Goal: Task Accomplishment & Management: Use online tool/utility

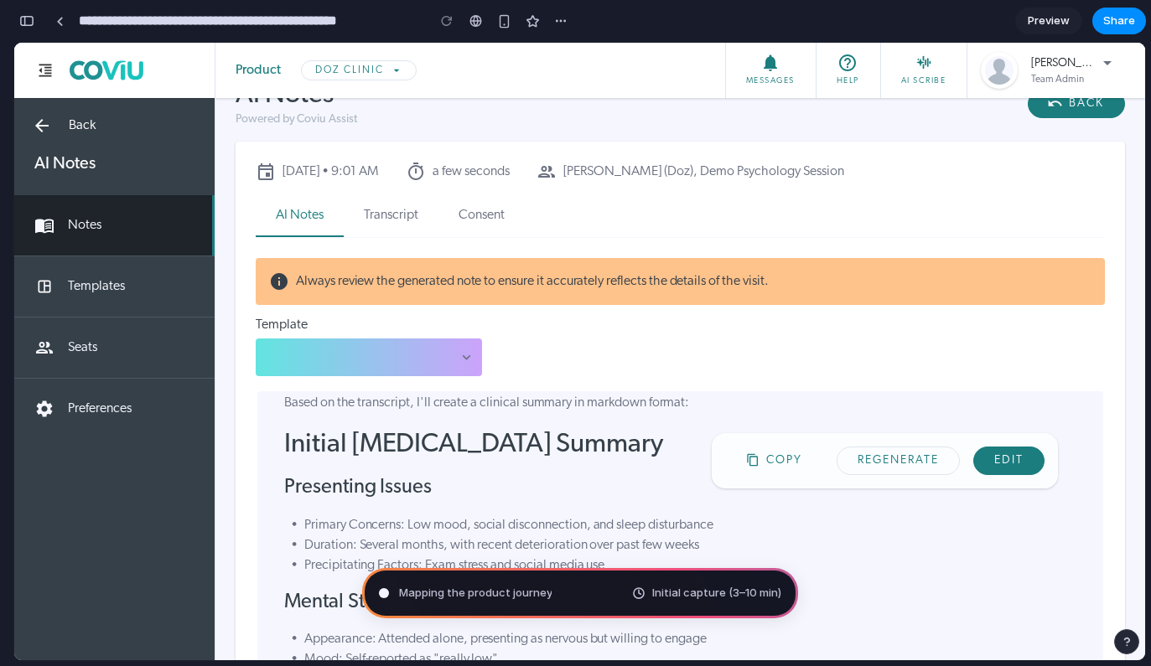
click at [26, 20] on div "button" at bounding box center [26, 21] width 15 height 12
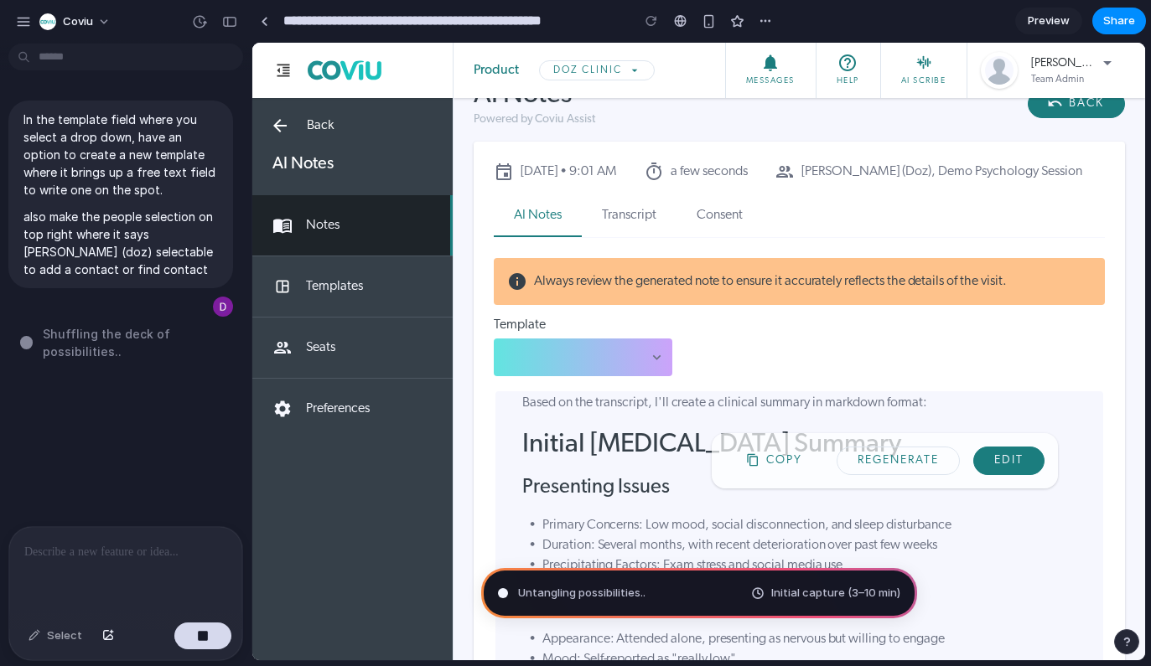
type input "**********"
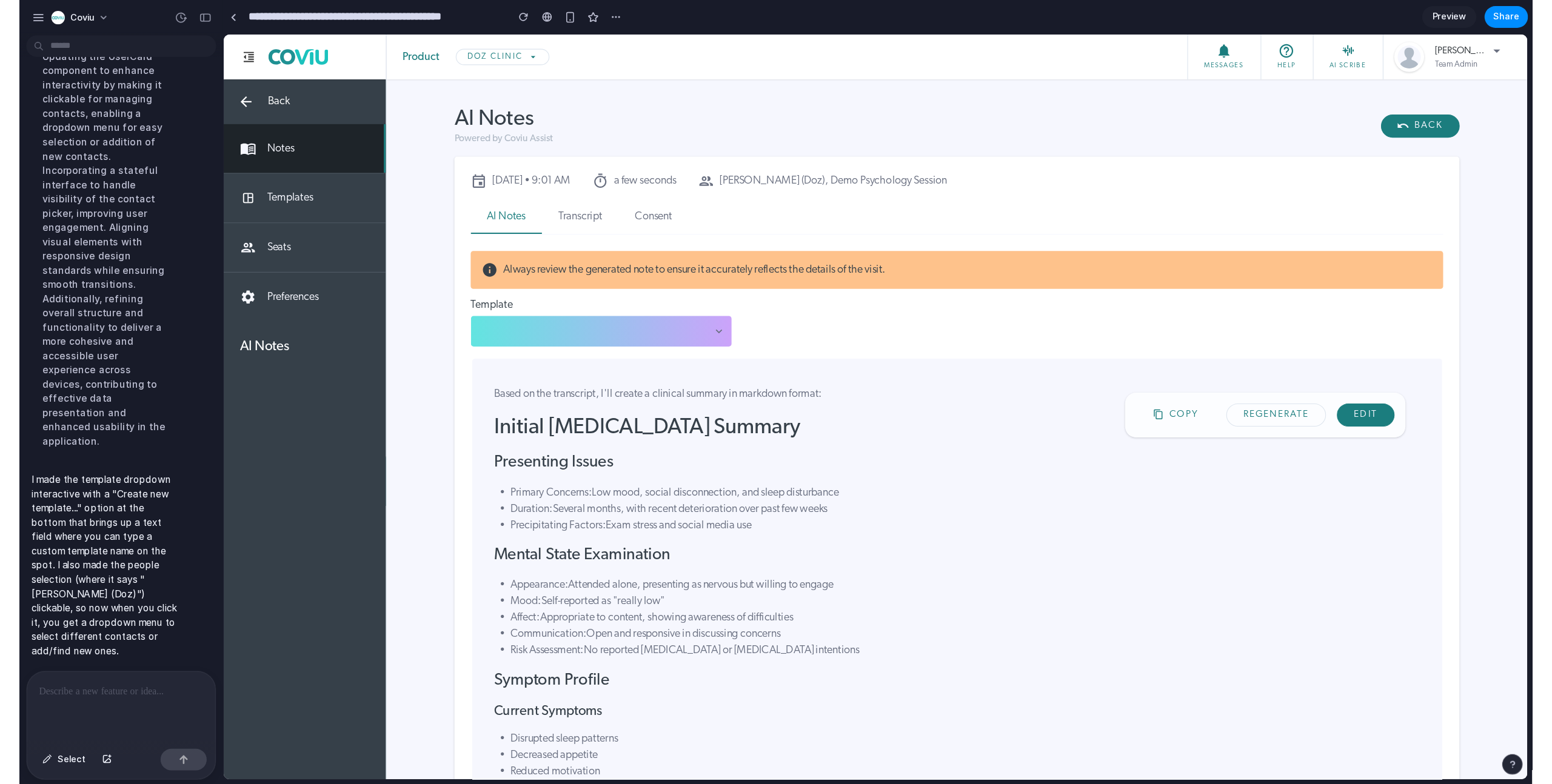
scroll to position [137, 0]
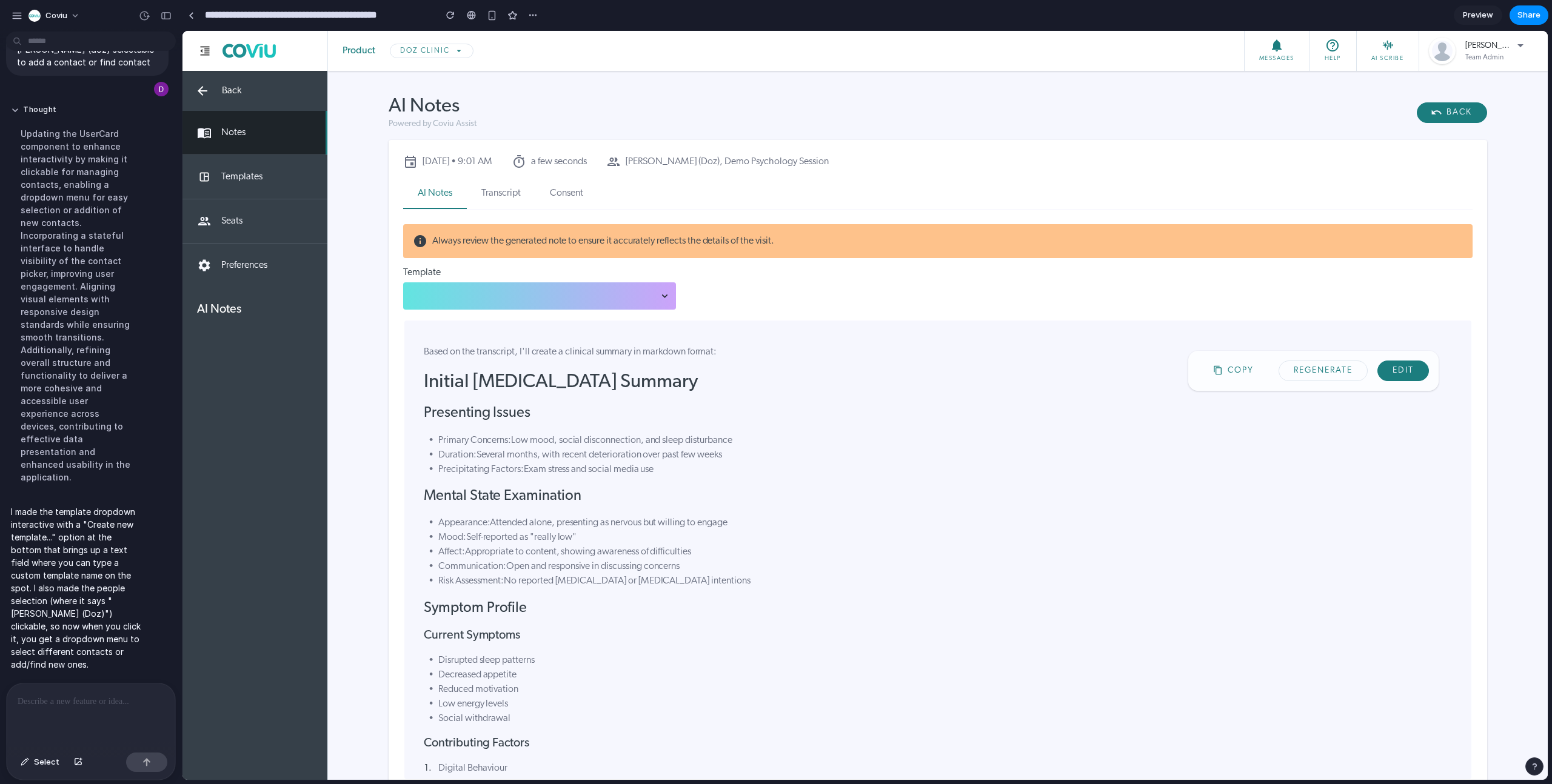
click at [663, 297] on icon "button" at bounding box center [665, 295] width 6 height 4
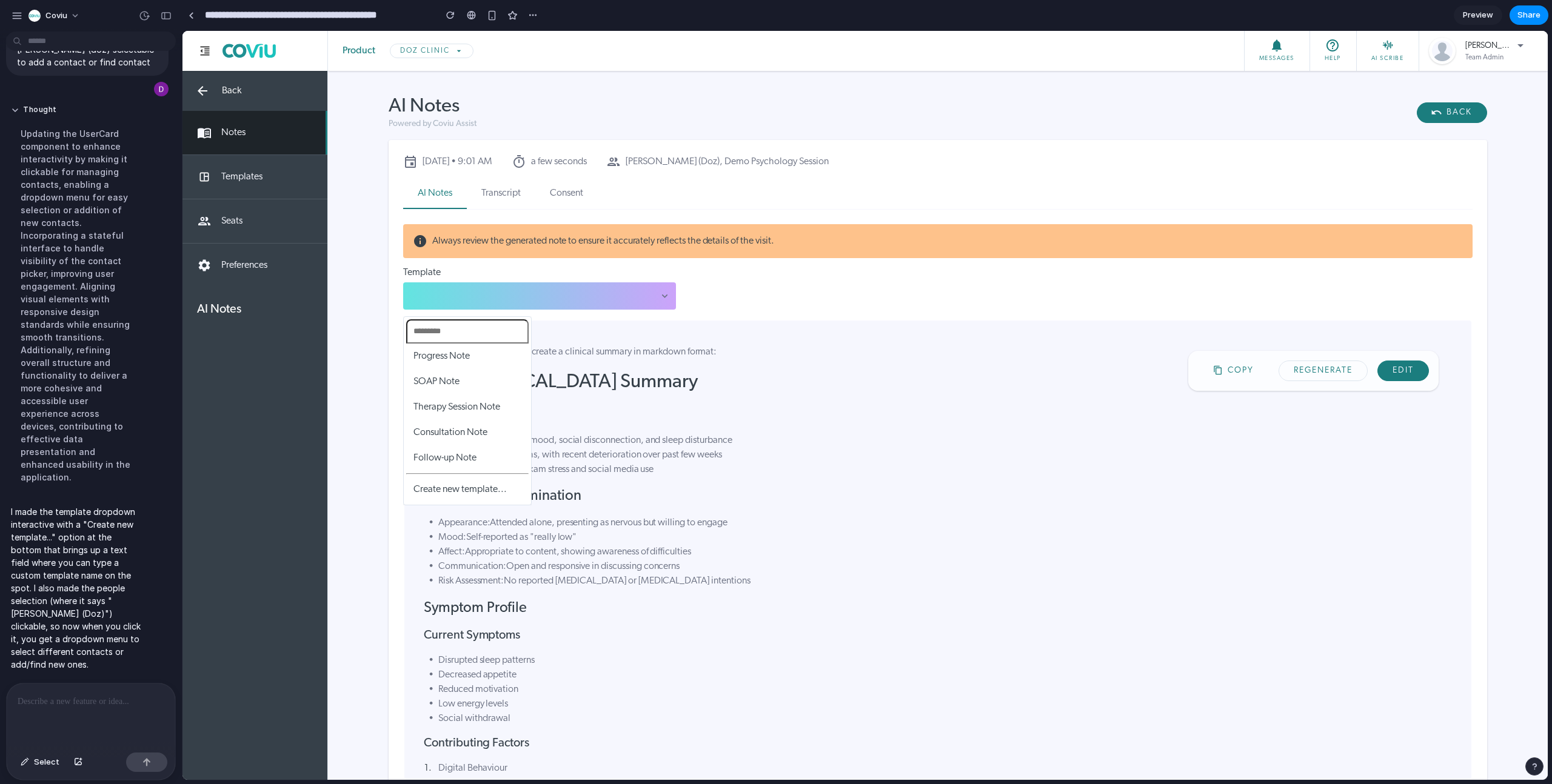
click at [461, 481] on span "Create new template..." at bounding box center [460, 489] width 93 height 9
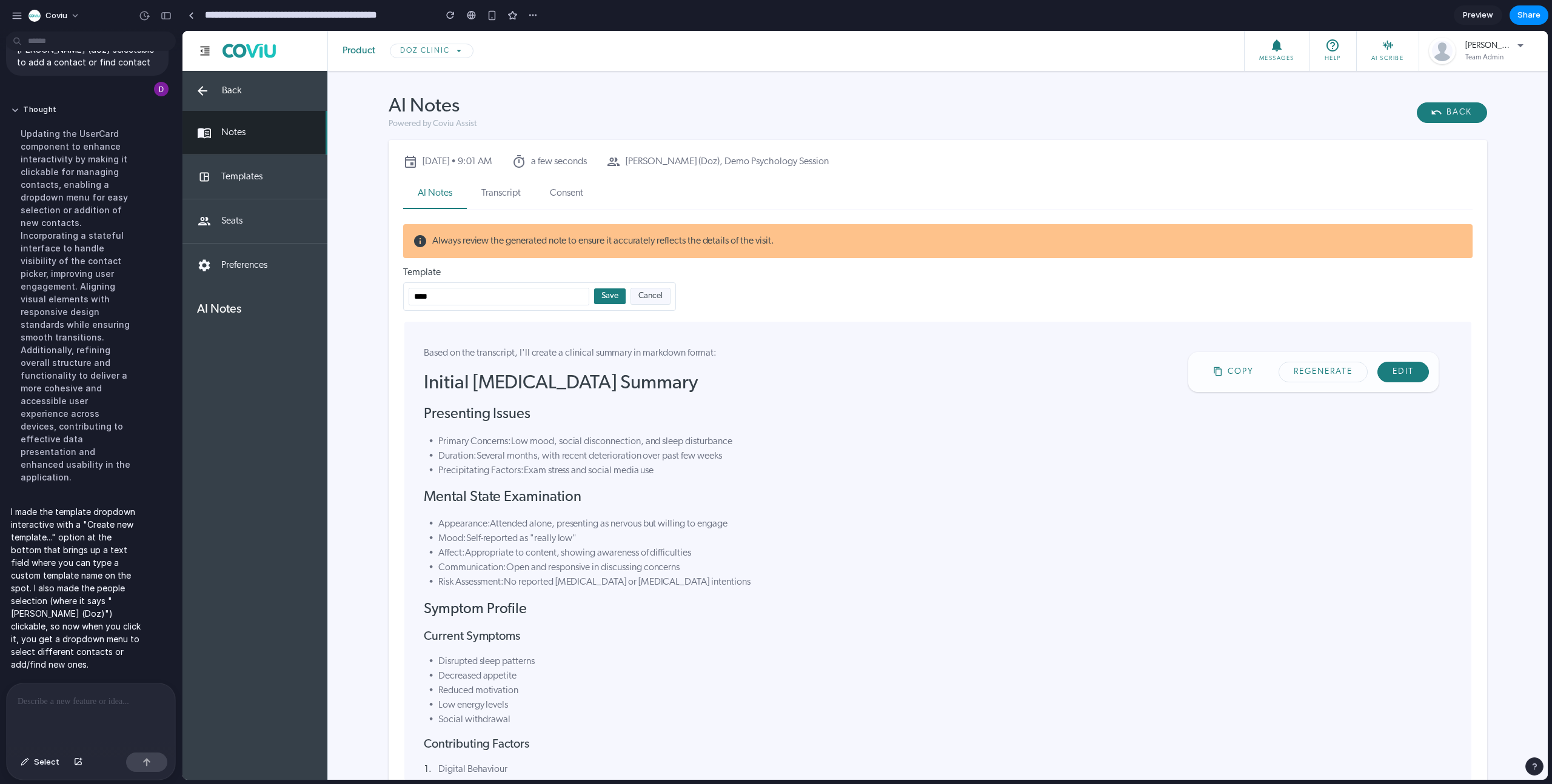
type input "****"
click at [620, 300] on button "Save" at bounding box center [610, 297] width 32 height 16
click at [632, 300] on div "wewe" at bounding box center [540, 296] width 263 height 17
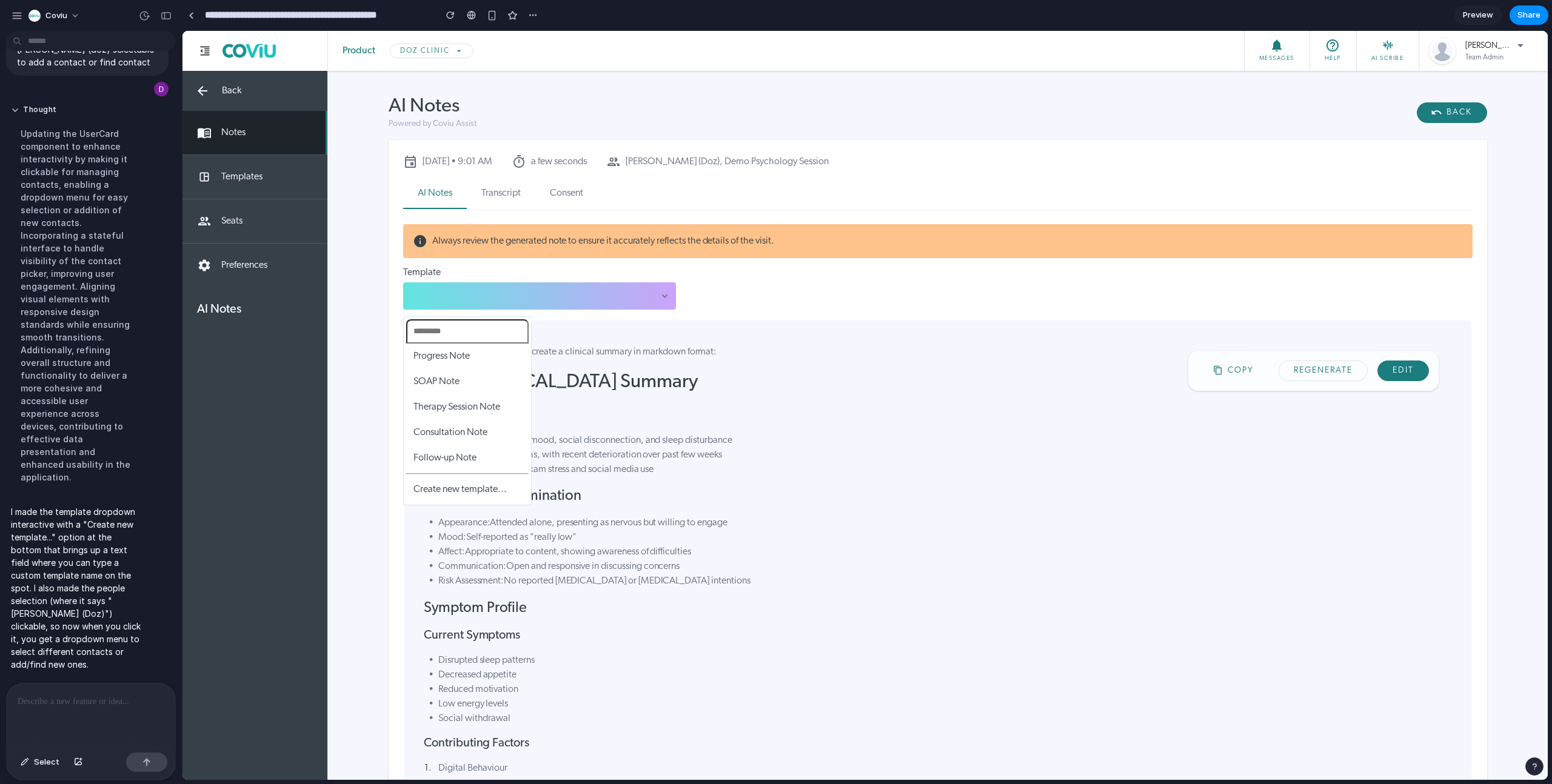
click at [832, 289] on div "Progress Note SOAP Note Therapy Session Note Consultation Note Follow-up Note C…" at bounding box center [865, 406] width 1365 height 749
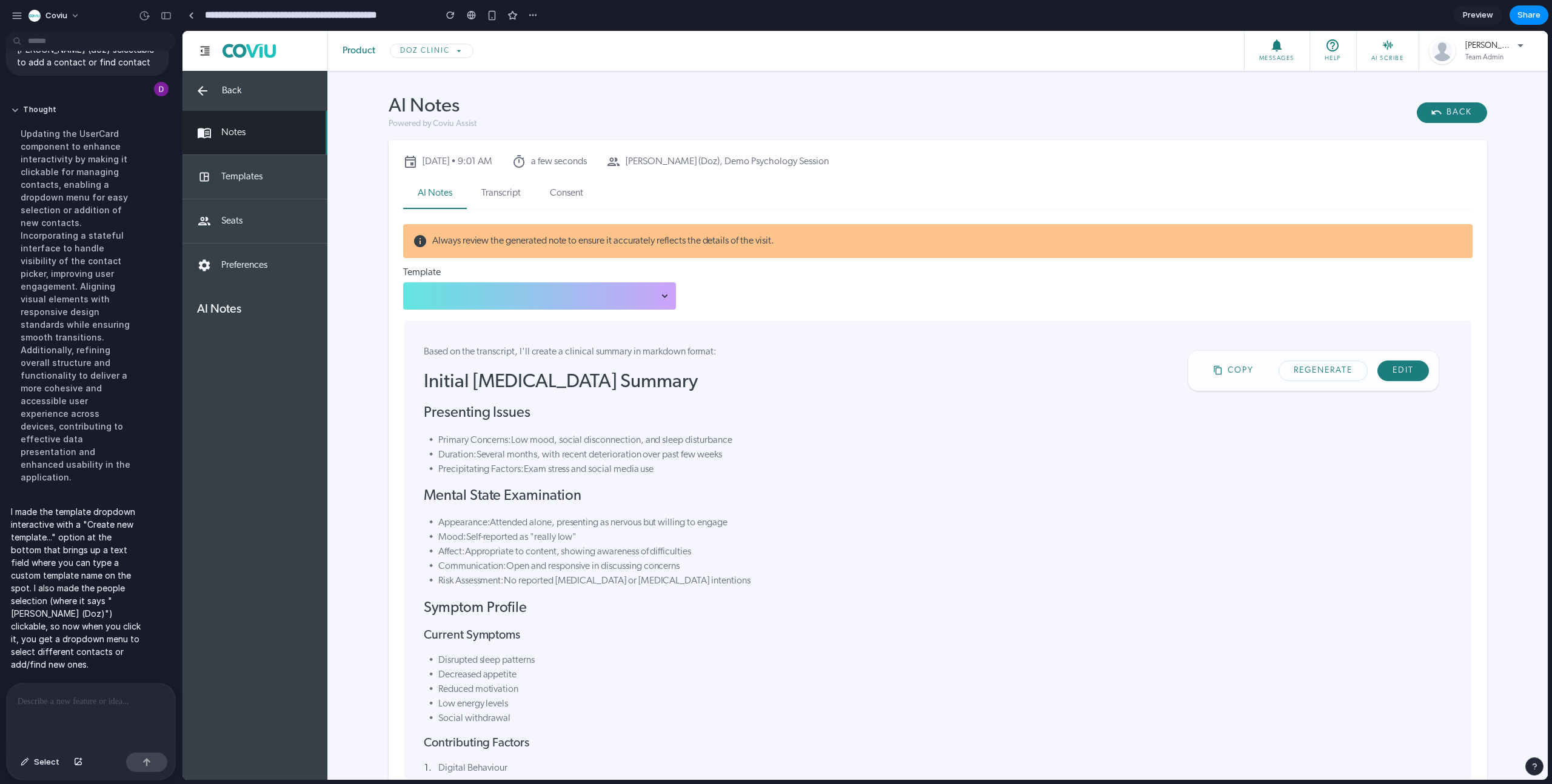
click at [653, 296] on div "wewe" at bounding box center [540, 296] width 263 height 17
click at [832, 290] on div "Progress Note SOAP Note Therapy Session Note Consultation Note Follow-up Note C…" at bounding box center [865, 406] width 1365 height 749
click at [747, 162] on div "[PERSON_NAME] (Doz), Demo Psychology Session" at bounding box center [718, 162] width 223 height 14
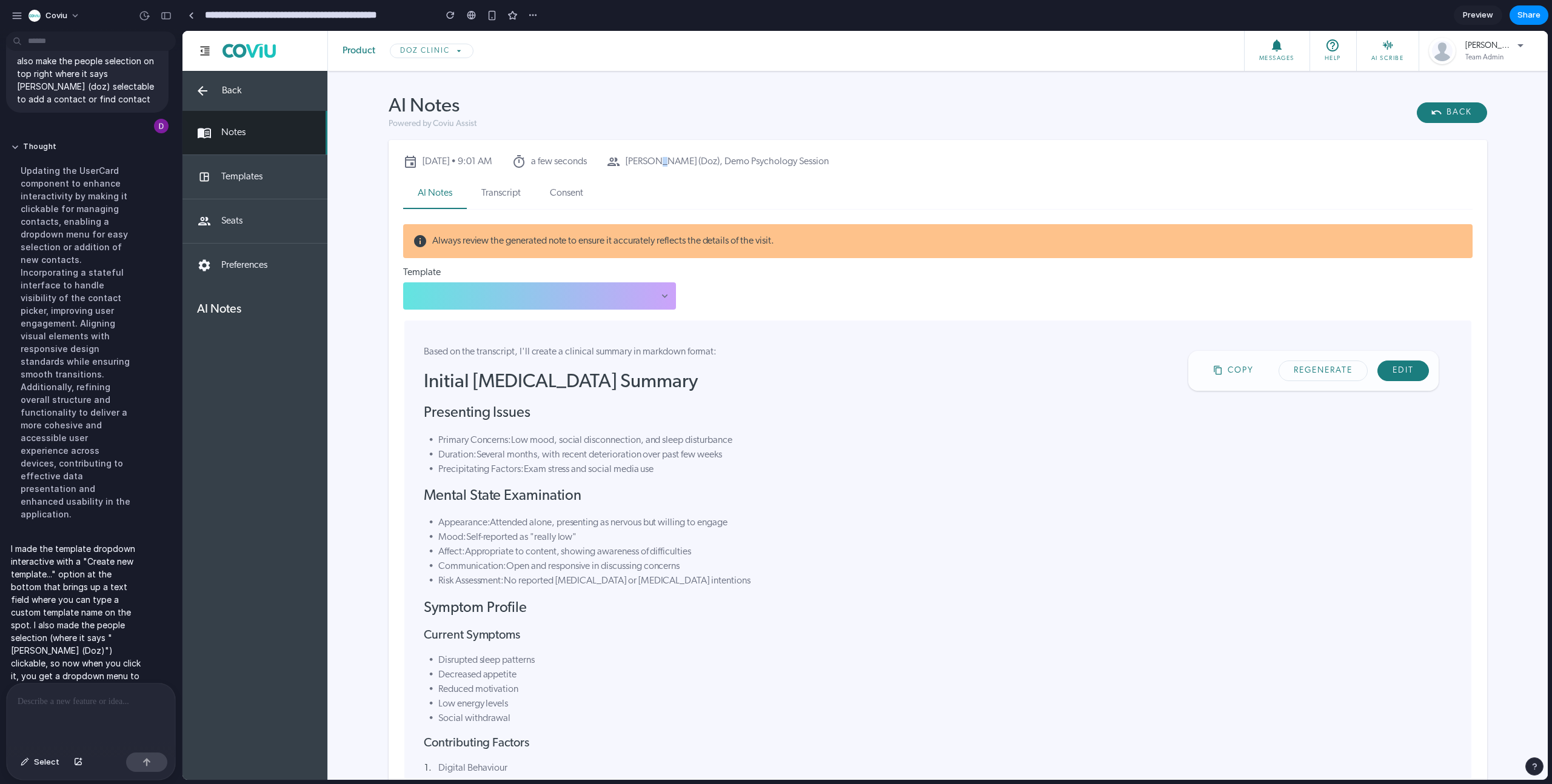
scroll to position [308, 0]
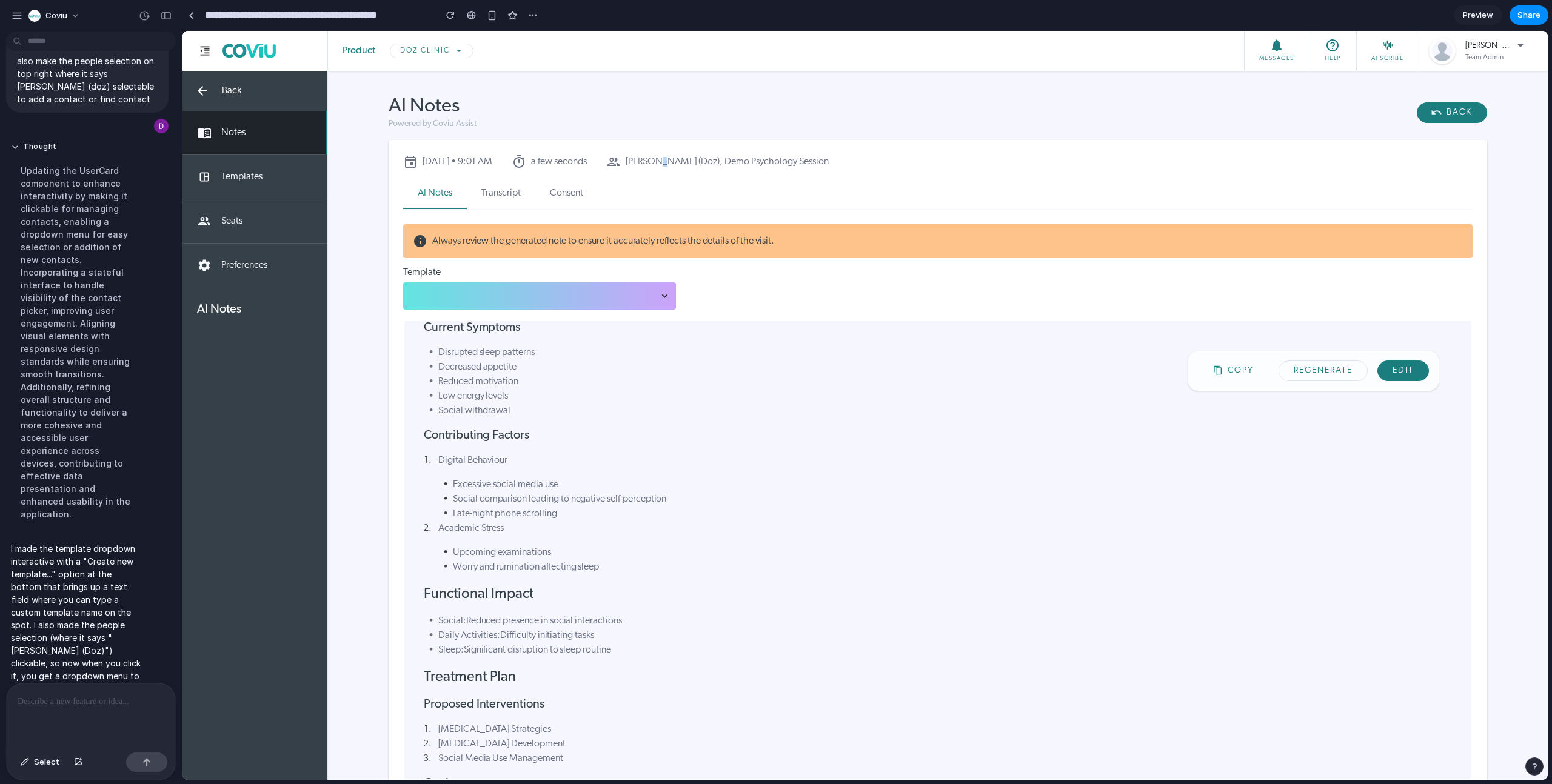
click at [643, 294] on div "wewe" at bounding box center [540, 296] width 263 height 17
click at [653, 296] on div "Progress Note SOAP Note Therapy Session Note Consultation Note Follow-up Note C…" at bounding box center [865, 406] width 1365 height 749
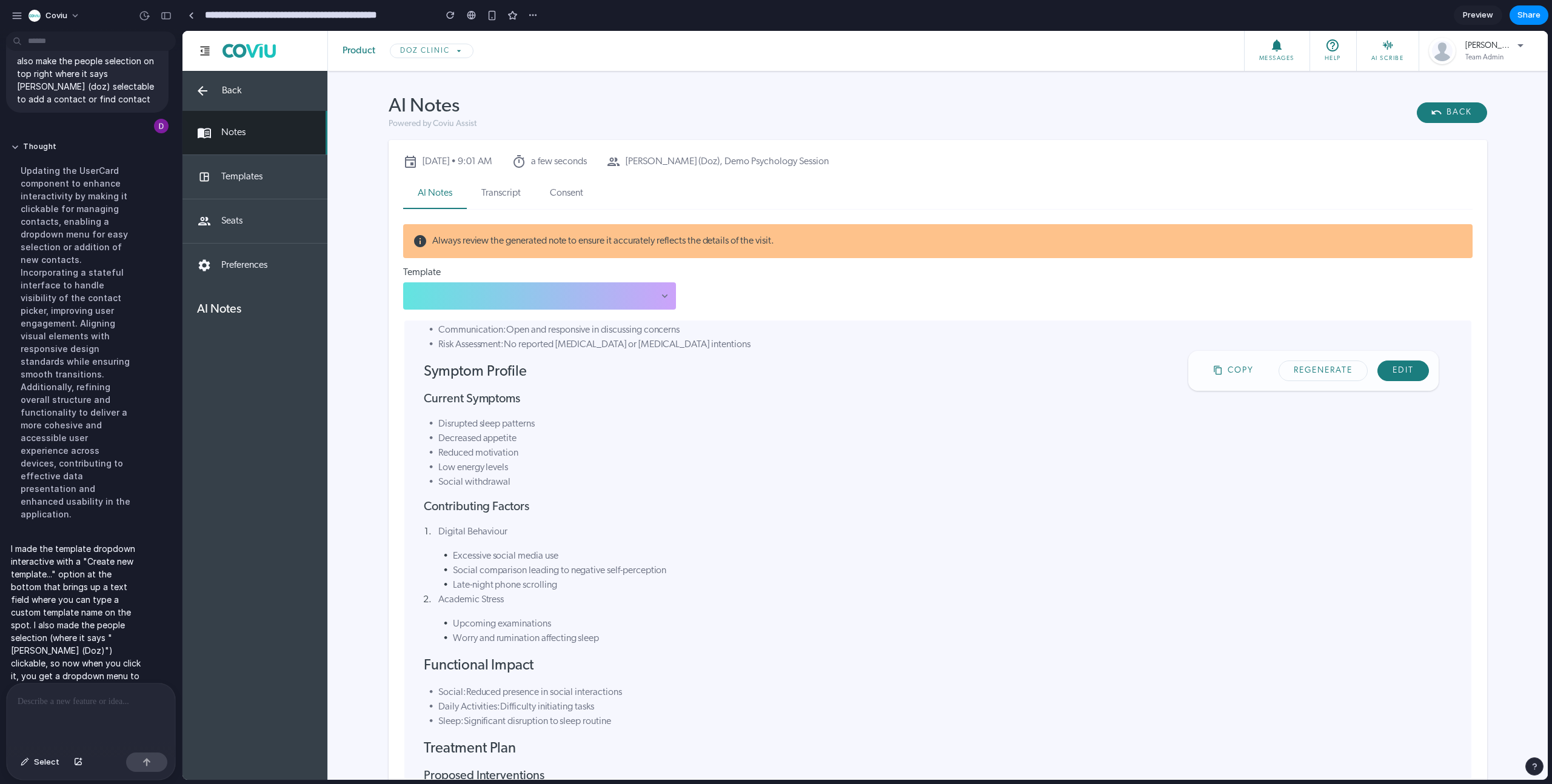
scroll to position [0, 0]
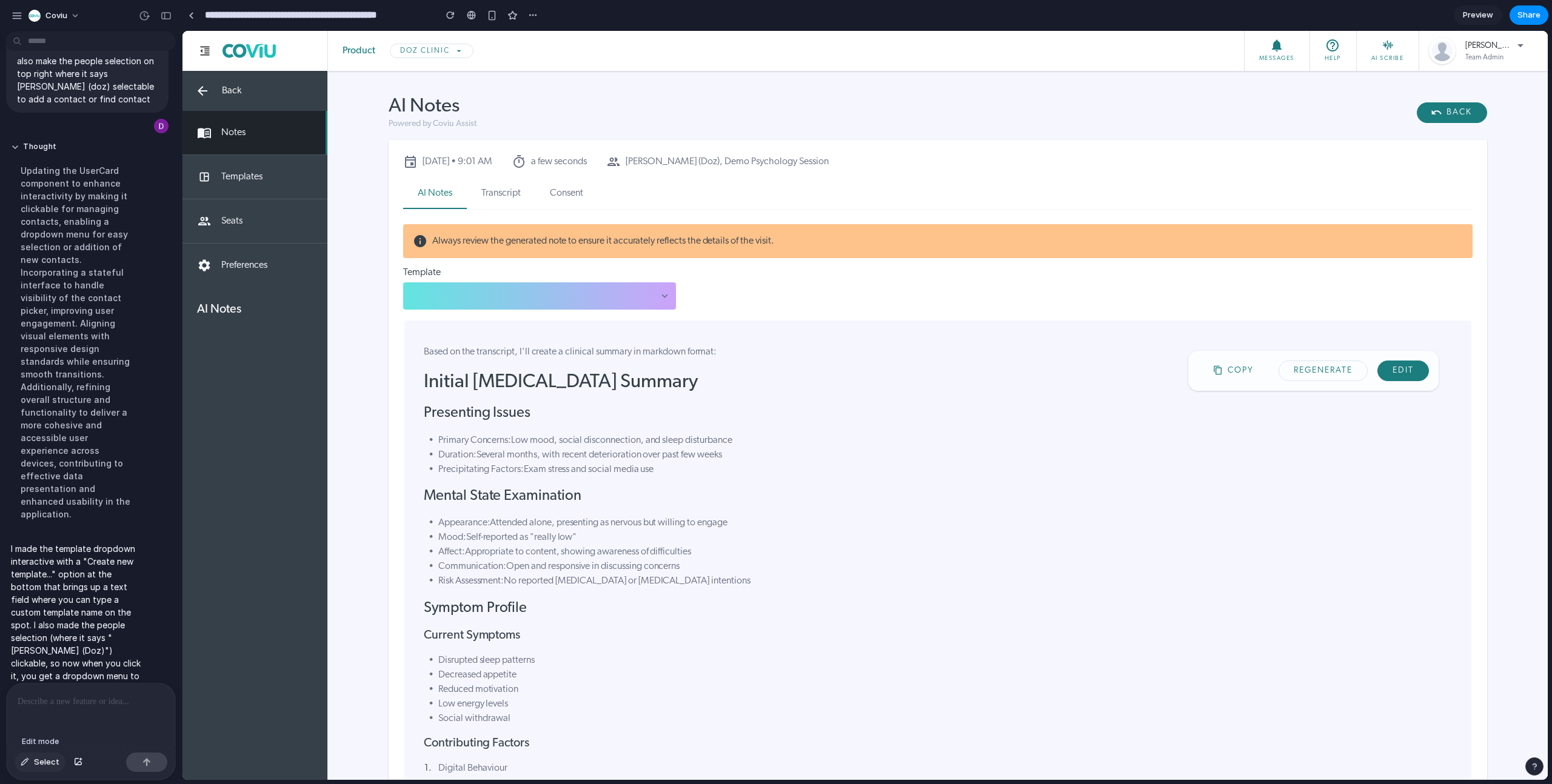
click at [46, 481] on span "Select" at bounding box center [46, 762] width 25 height 12
click at [739, 162] on div at bounding box center [865, 406] width 1365 height 749
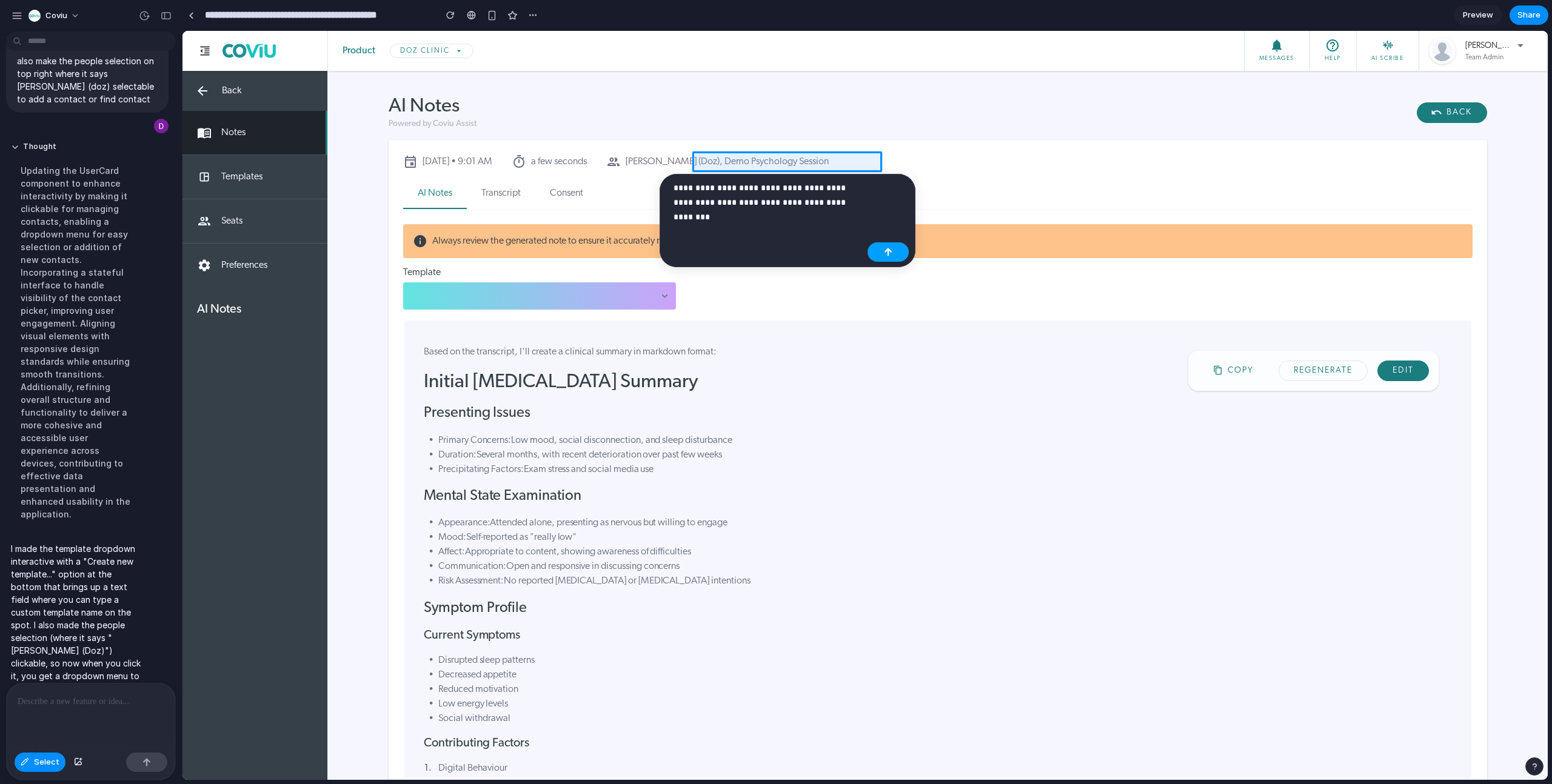
click at [832, 252] on button "button" at bounding box center [888, 252] width 41 height 20
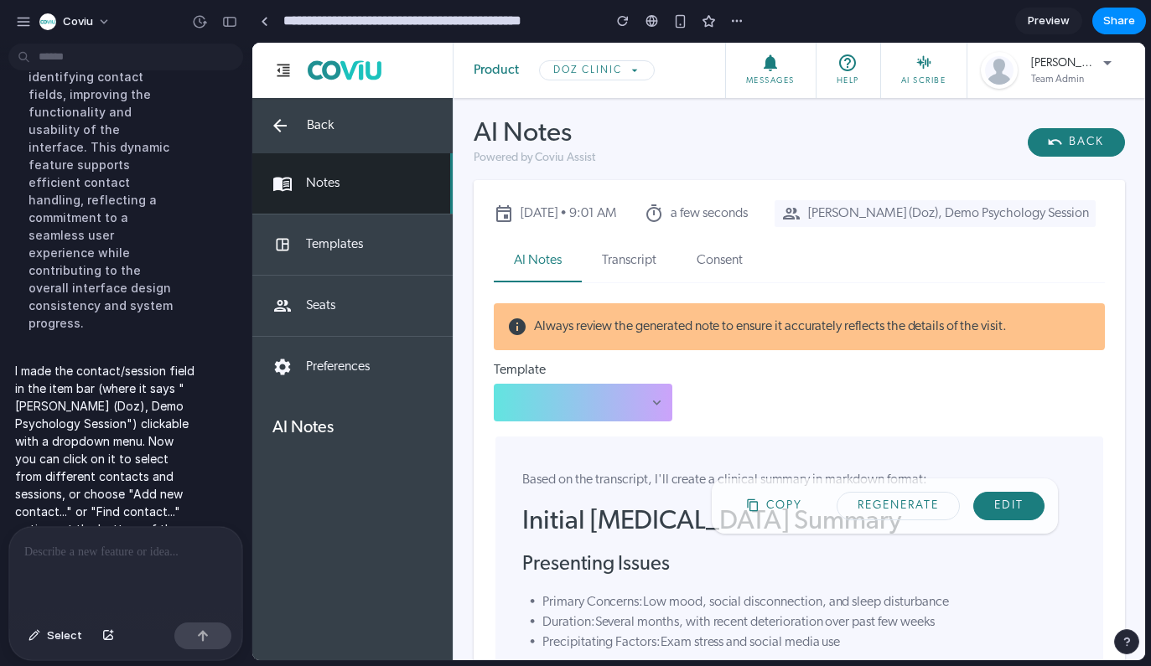
click at [774, 227] on div "[PERSON_NAME] (Doz), Demo Psychology Session" at bounding box center [934, 213] width 321 height 27
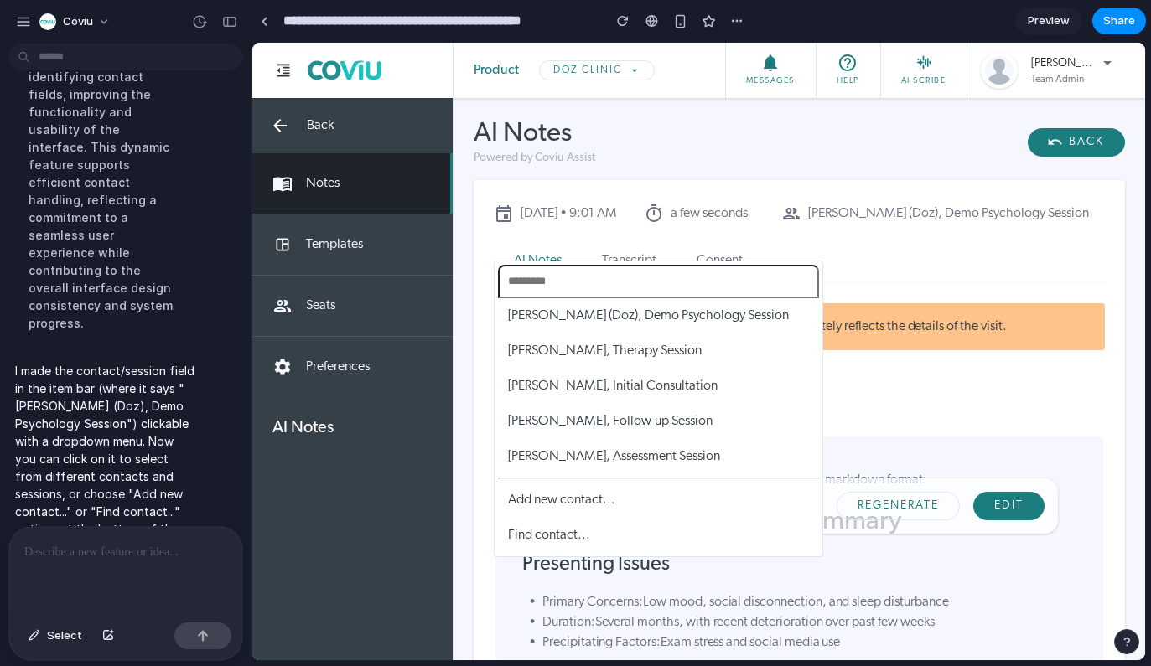
click at [618, 245] on div "[PERSON_NAME] (Doz), Demo Psychology Session [PERSON_NAME], Therapy Session [PE…" at bounding box center [698, 352] width 893 height 618
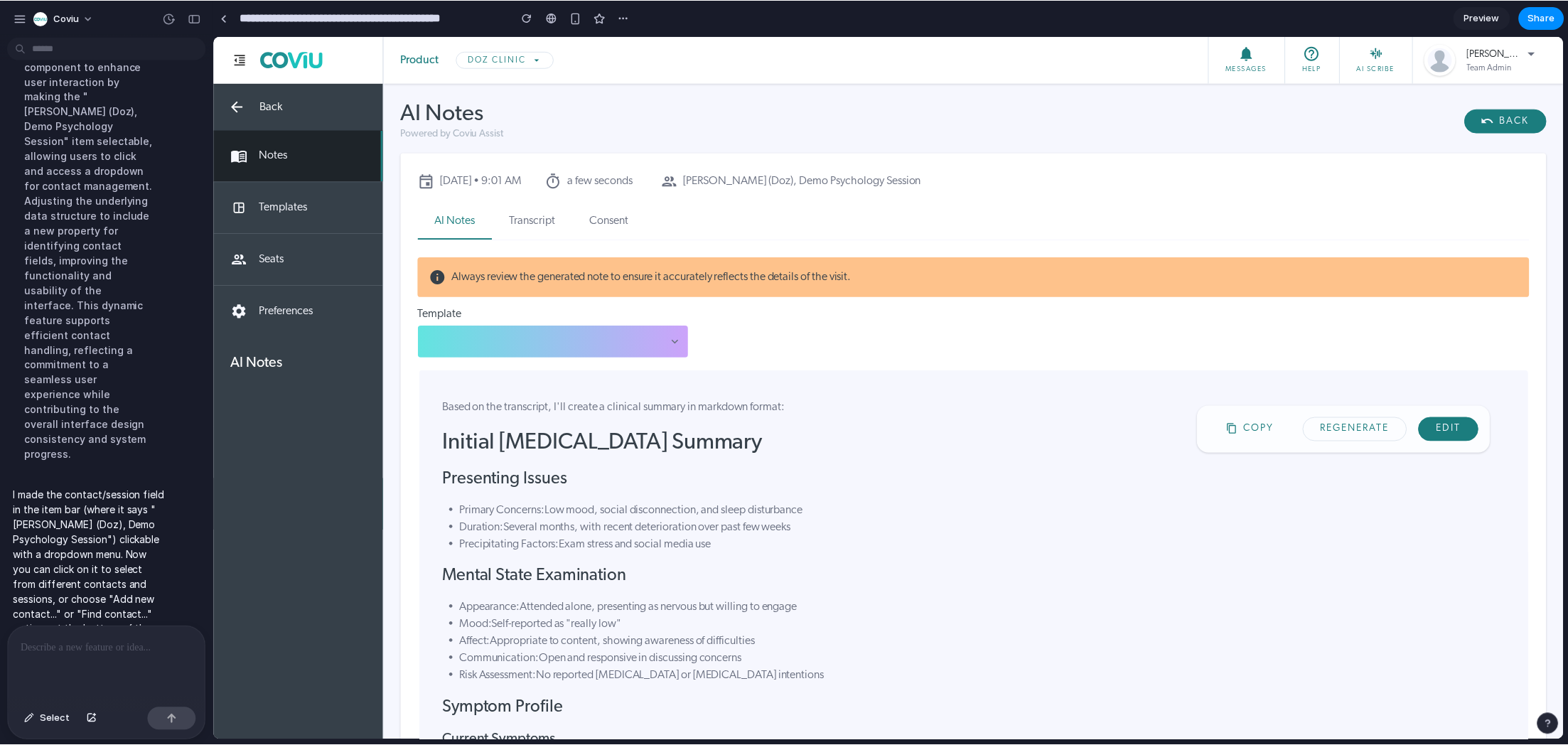
scroll to position [601, 0]
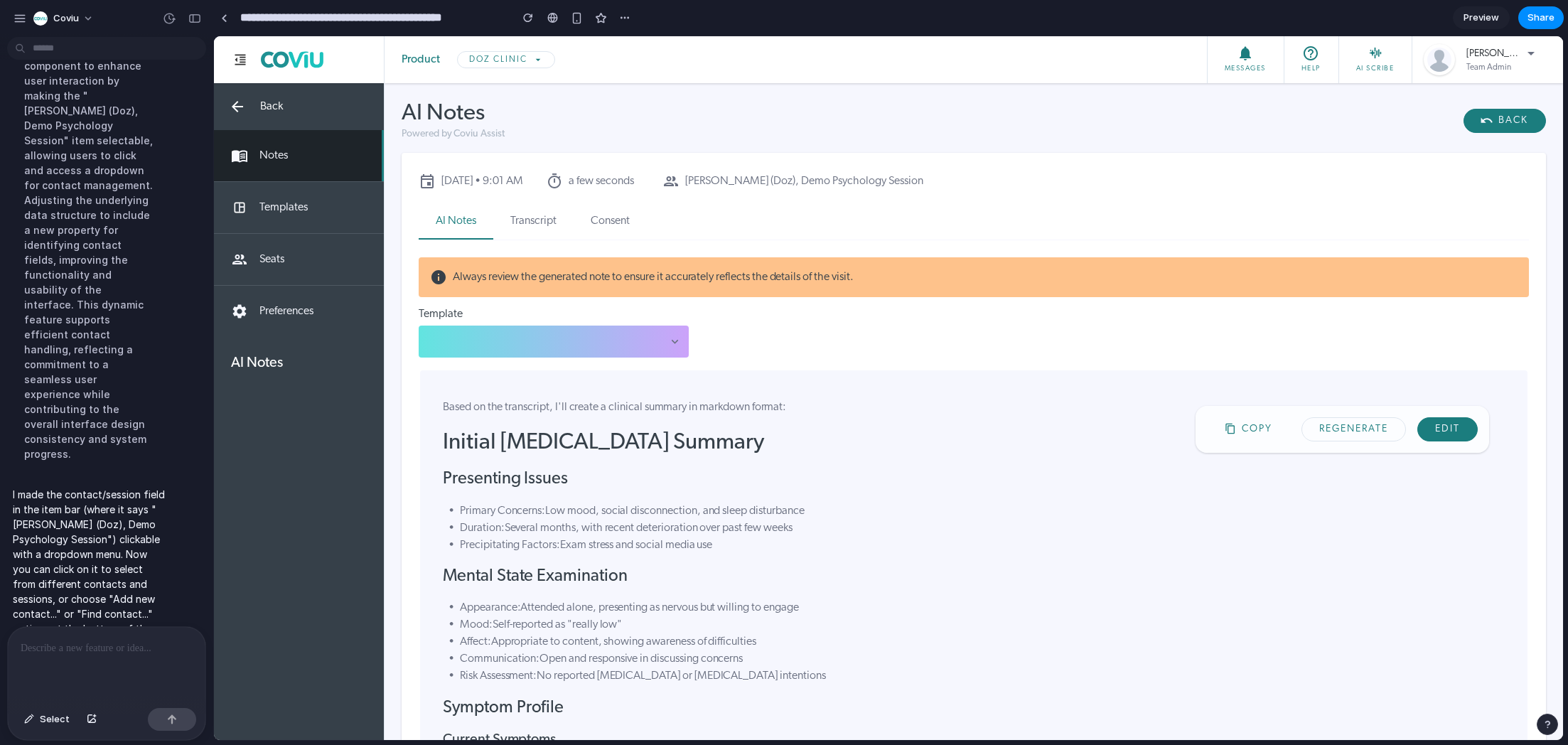
click at [503, 361] on form "Template Progress Note Copy Regenerate Edit Based on the transcript, I'll creat…" at bounding box center [974, 557] width 1110 height 497
click at [533, 328] on div "Progress Note" at bounding box center [554, 342] width 270 height 32
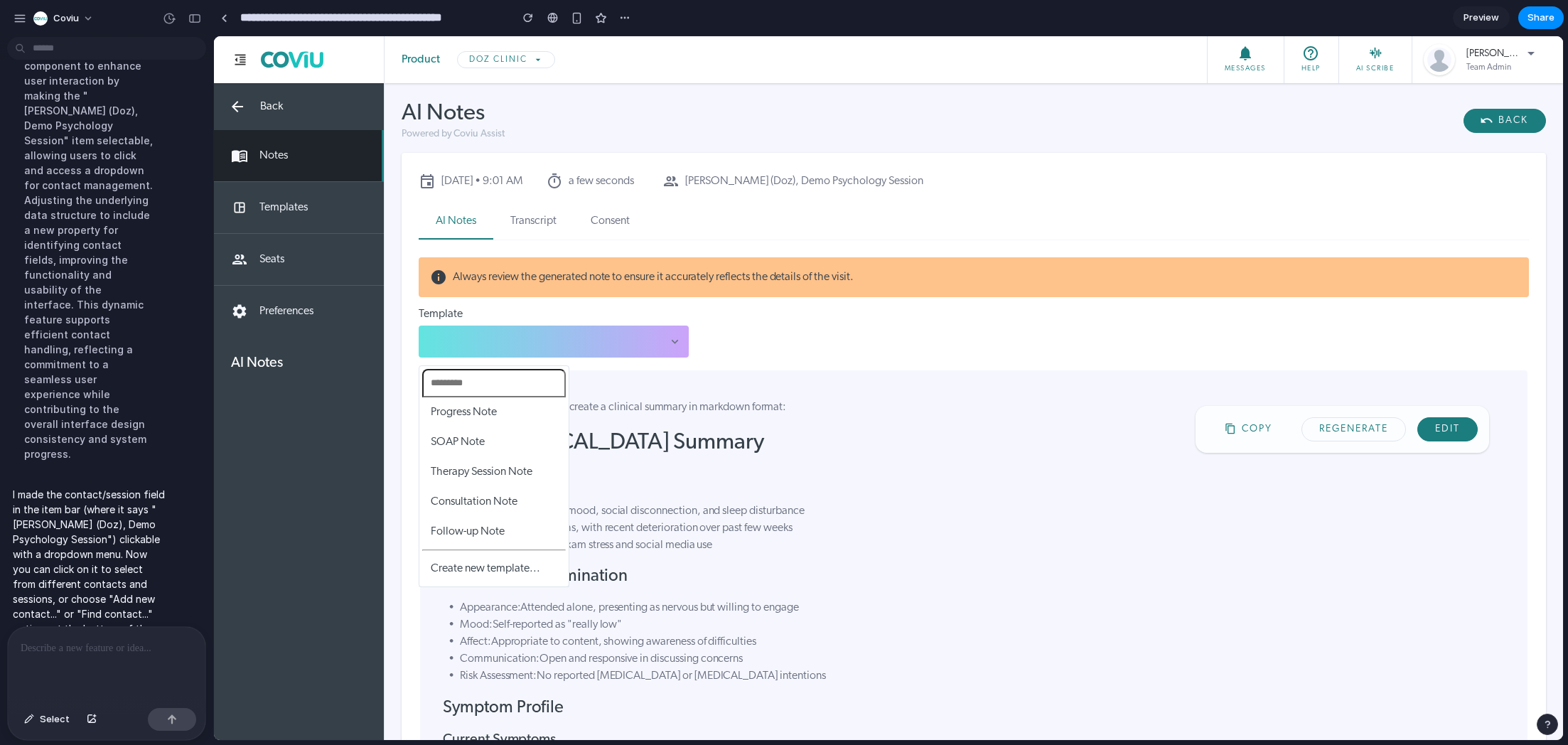
click at [534, 331] on div "Progress Note SOAP Note Therapy Session Note Consultation Note Follow-up Note C…" at bounding box center [888, 389] width 1349 height 704
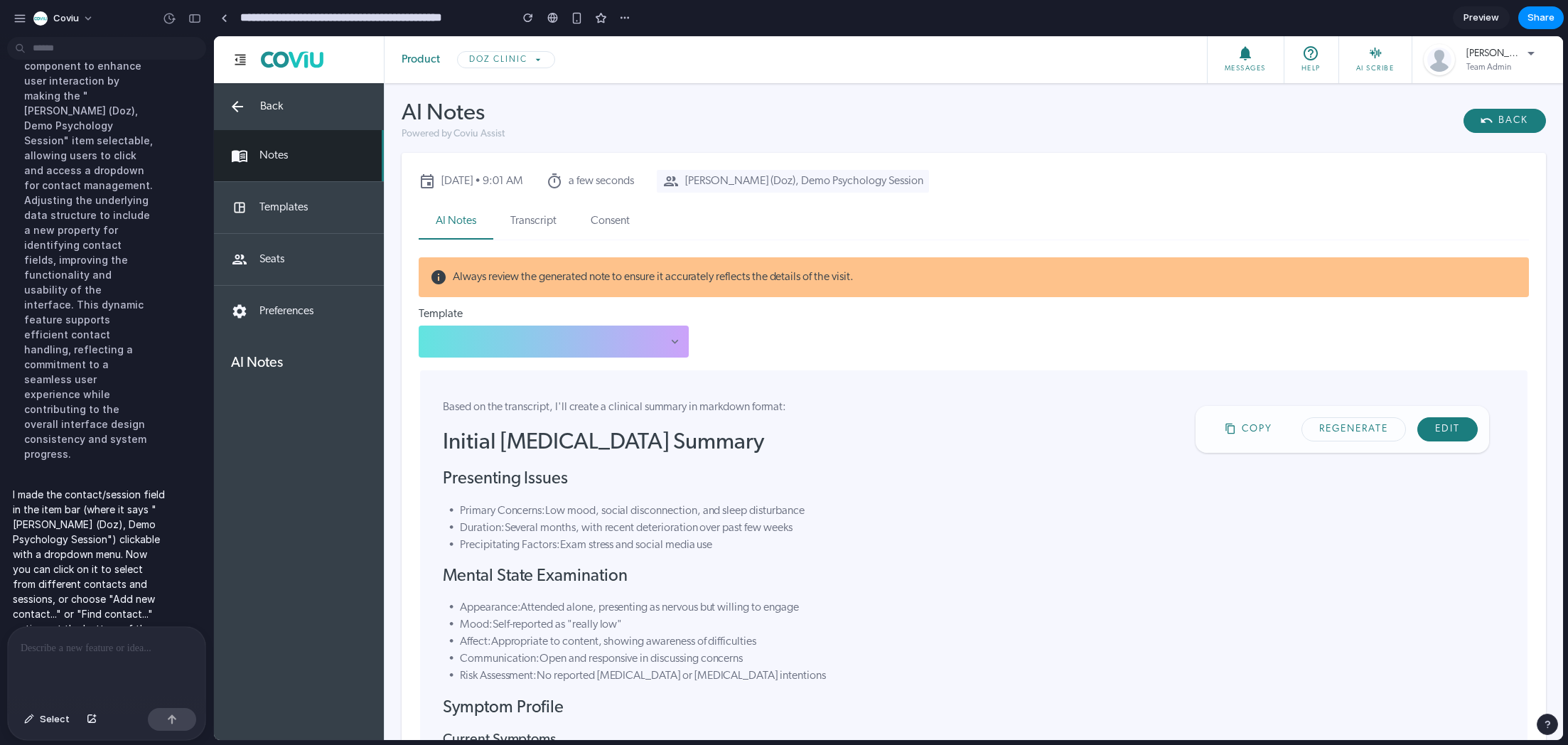
click at [843, 184] on div "[PERSON_NAME] (Doz), Demo Psychology Session" at bounding box center [792, 181] width 272 height 23
click at [975, 214] on div "[PERSON_NAME] (Doz), Demo Psychology Session [PERSON_NAME], Therapy Session [PE…" at bounding box center [888, 389] width 1349 height 704
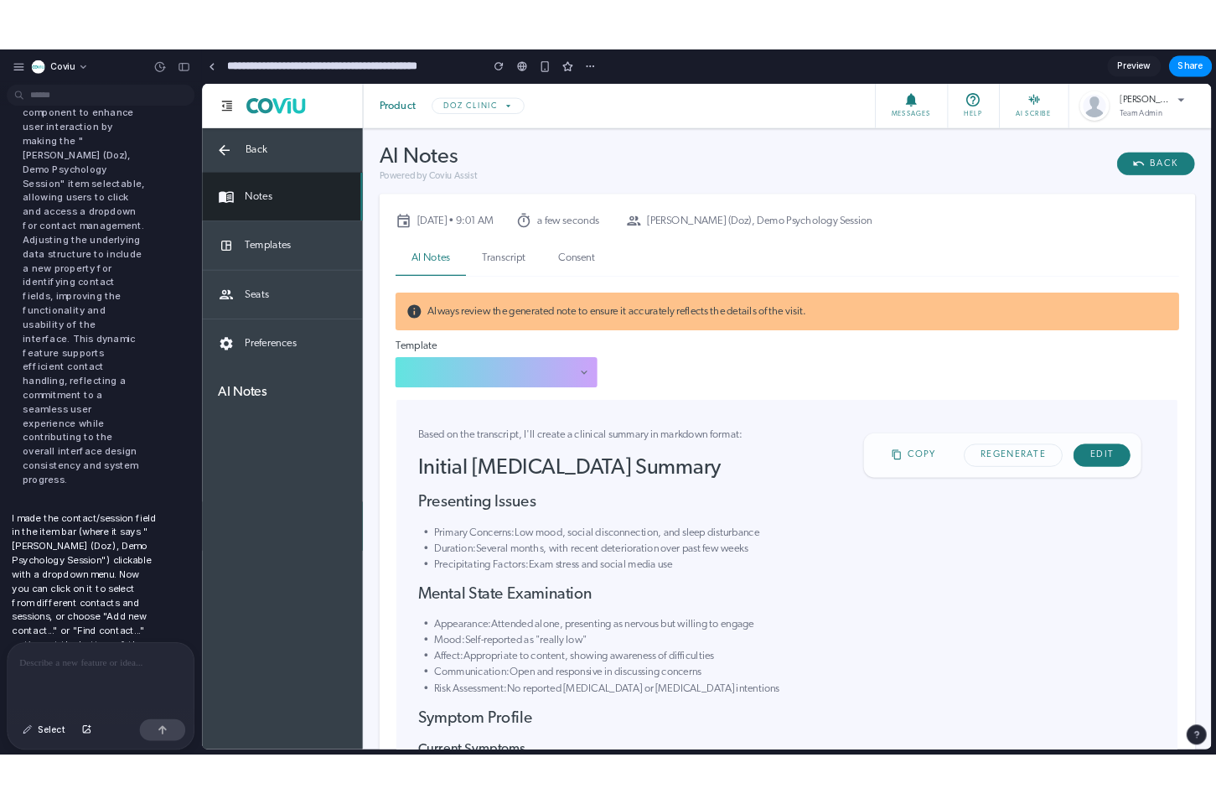
scroll to position [706, 0]
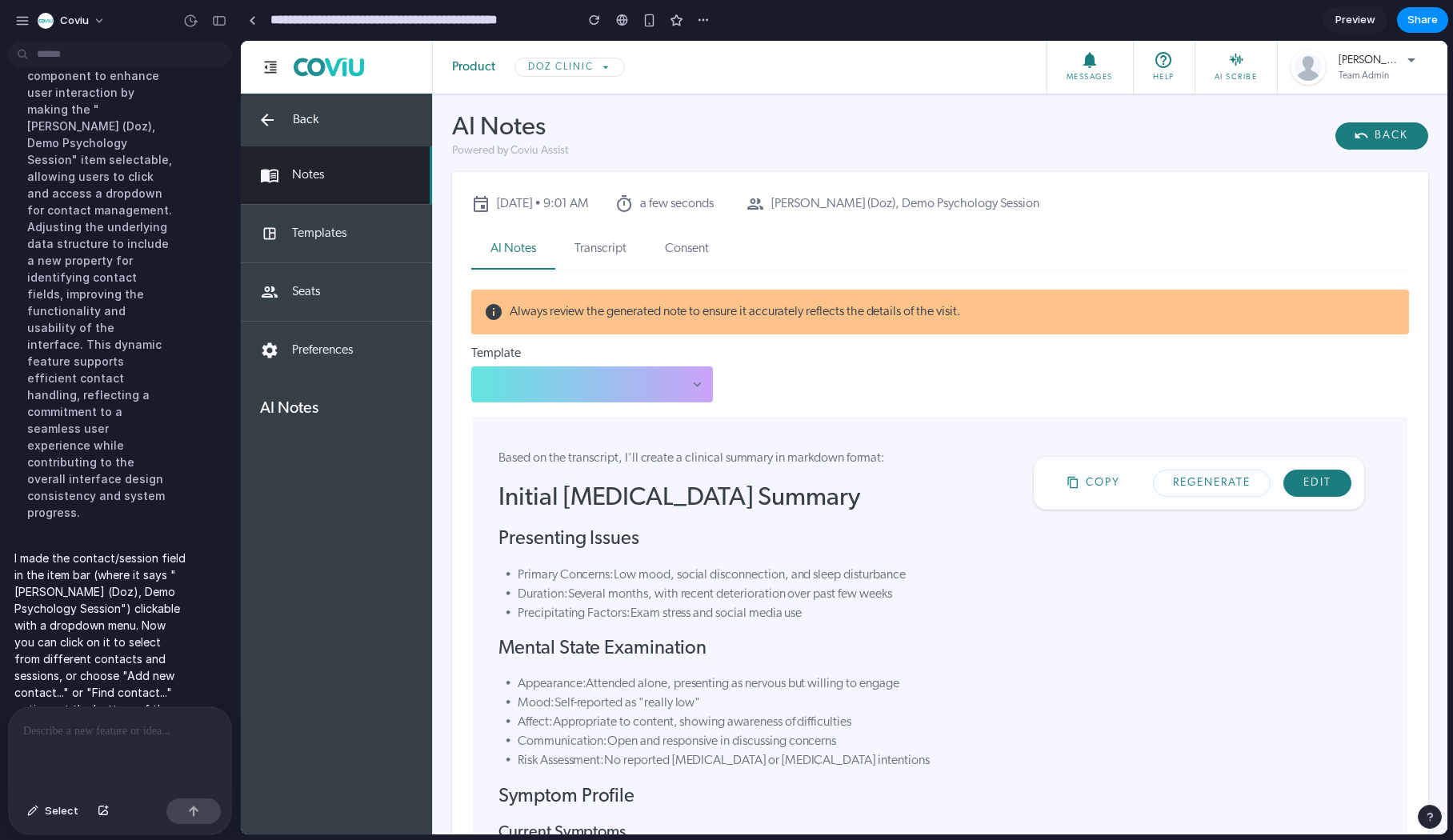
click at [1098, 15] on span "Preview" at bounding box center [1356, 20] width 40 height 16
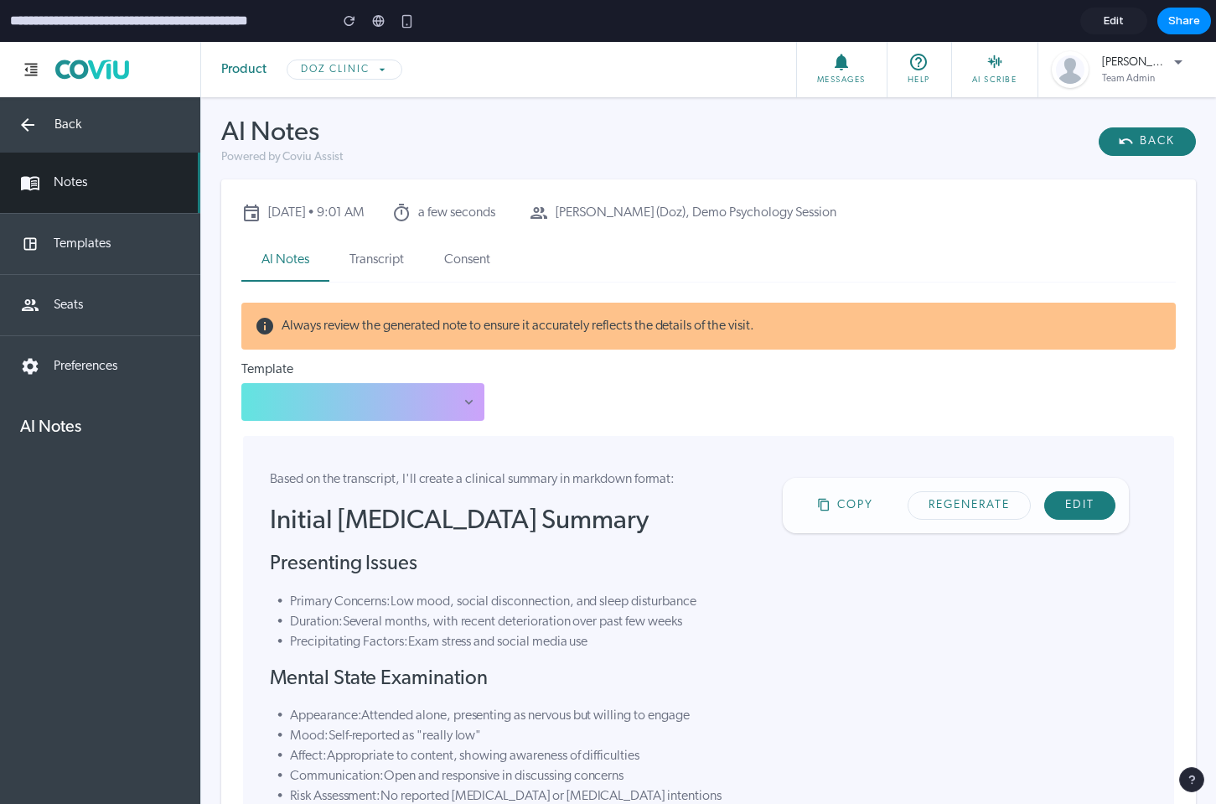
click at [1113, 18] on span "Edit" at bounding box center [1114, 21] width 20 height 17
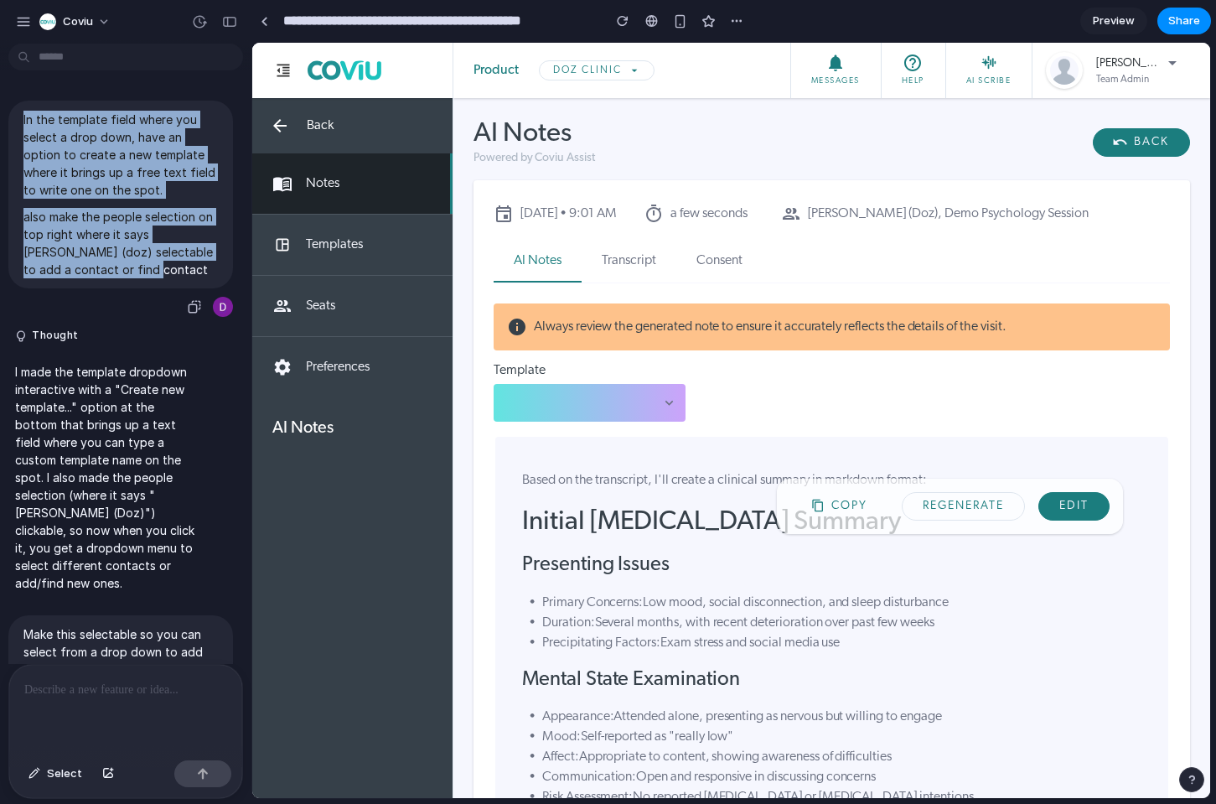
drag, startPoint x: 102, startPoint y: 267, endPoint x: 18, endPoint y: 122, distance: 167.9
click at [18, 122] on div "In the template field where you select a drop down, have an option to create a …" at bounding box center [120, 195] width 225 height 188
copy span "In the template field where you select a drop down, have an option to create a …"
click at [1110, 22] on span "Preview" at bounding box center [1114, 21] width 42 height 17
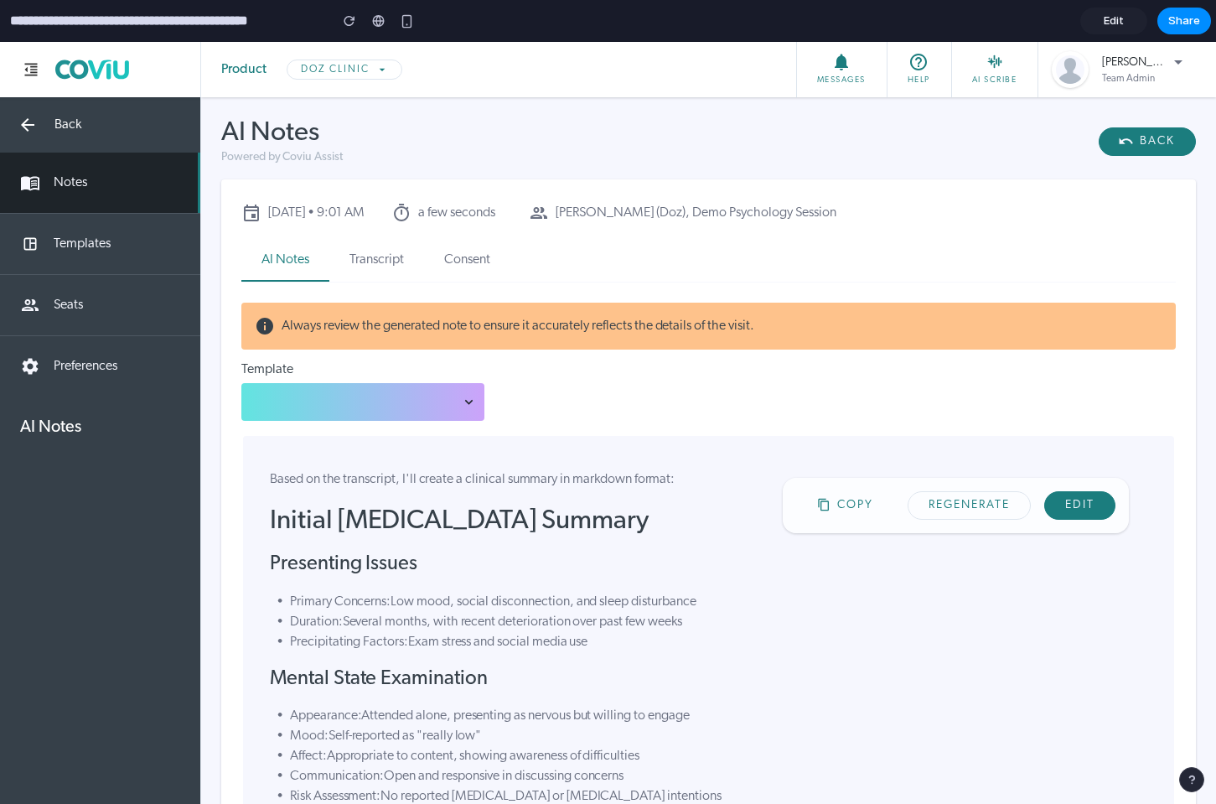
click at [440, 413] on div "Progress Note" at bounding box center [363, 402] width 230 height 24
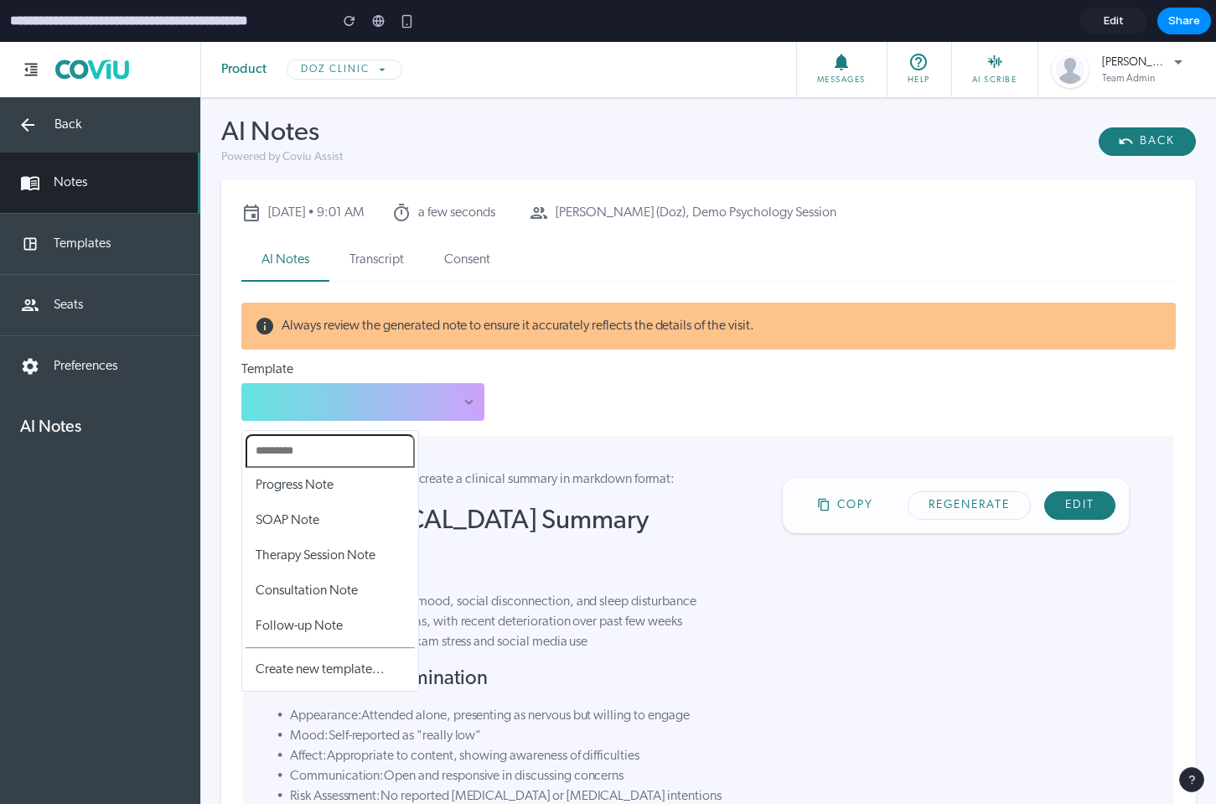
click at [440, 410] on div "Progress Note SOAP Note Therapy Session Note Consultation Note Follow-up Note C…" at bounding box center [608, 423] width 1216 height 762
